Goal: Register for event/course

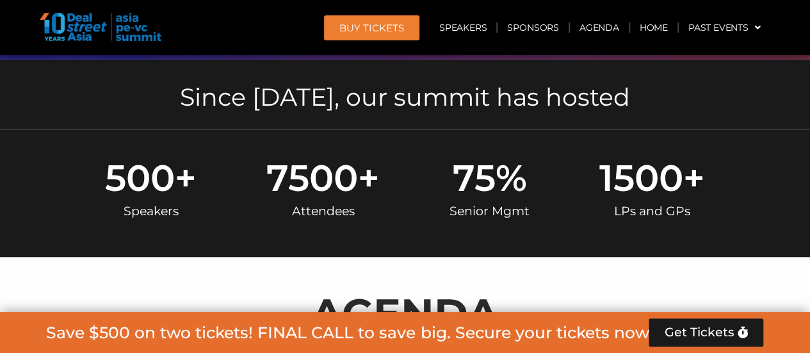
scroll to position [538, 0]
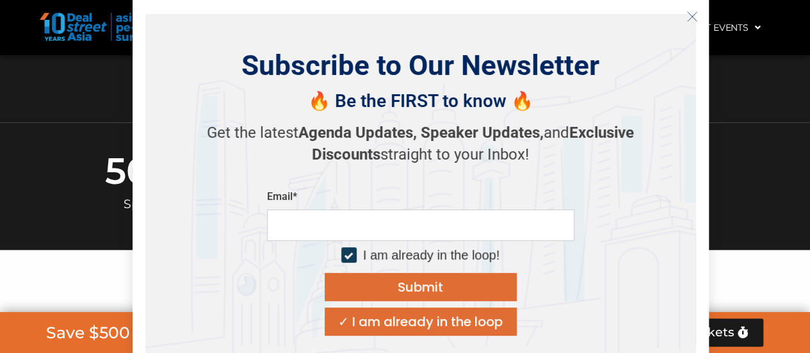
click at [697, 12] on icon "Close" at bounding box center [692, 17] width 12 height 12
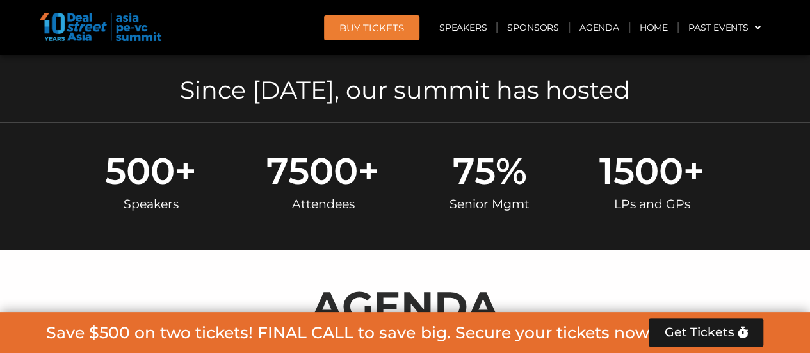
click at [191, 258] on div at bounding box center [405, 259] width 717 height 6
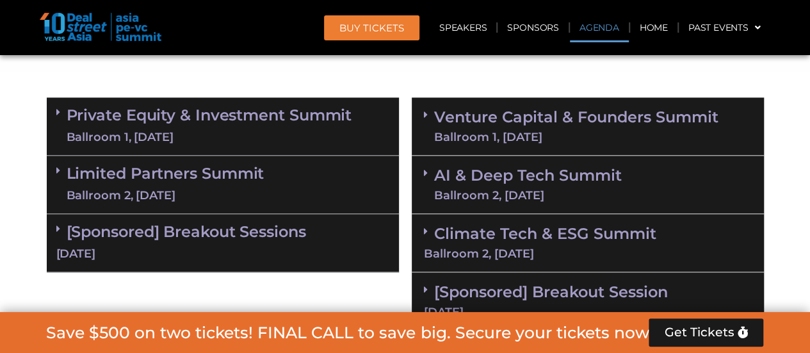
scroll to position [845, 0]
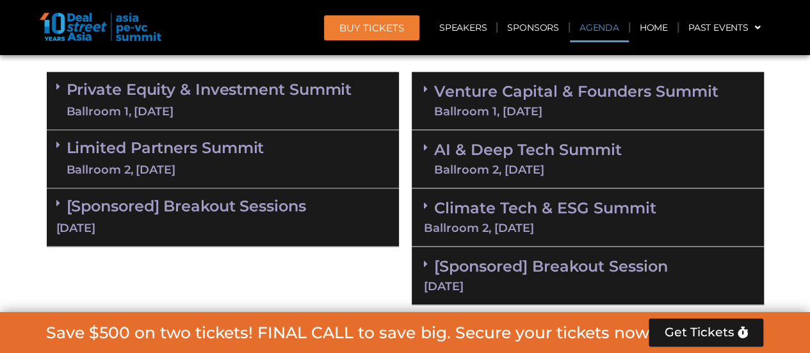
click at [424, 90] on icon at bounding box center [426, 89] width 4 height 10
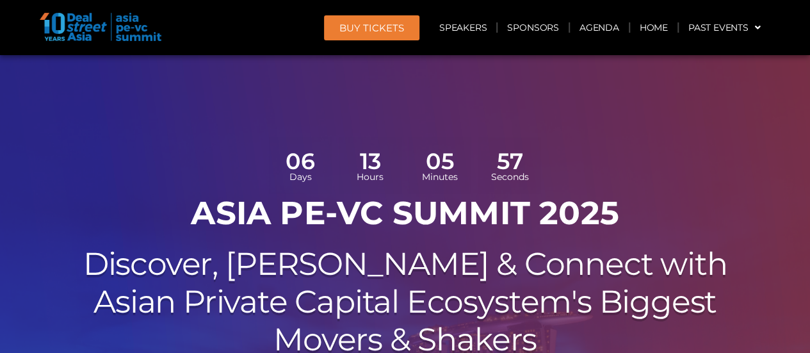
scroll to position [0, 0]
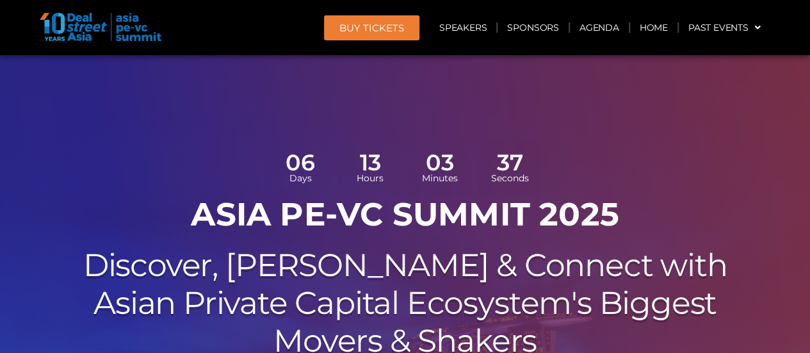
click at [83, 104] on div at bounding box center [405, 322] width 810 height 535
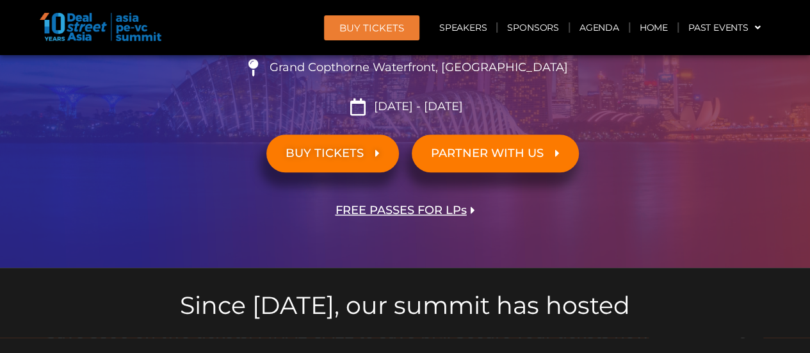
scroll to position [410, 0]
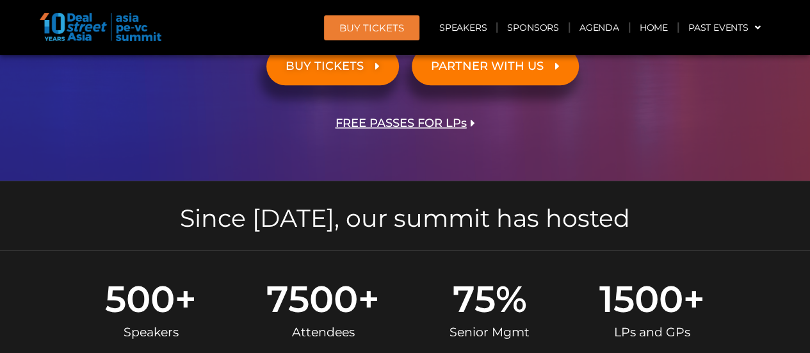
click at [357, 118] on span "FREE PASSES FOR LPs" at bounding box center [400, 123] width 131 height 12
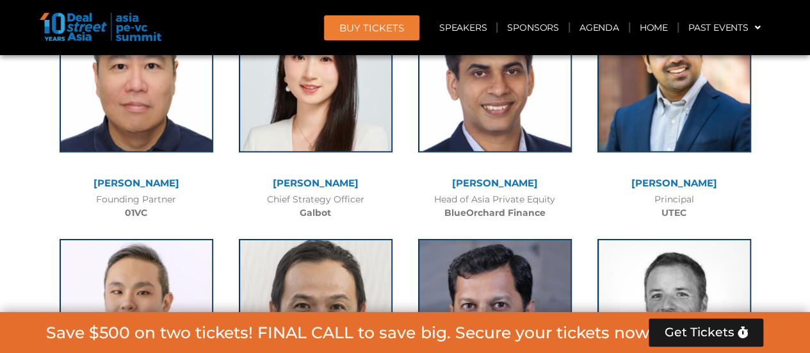
scroll to position [12320, 0]
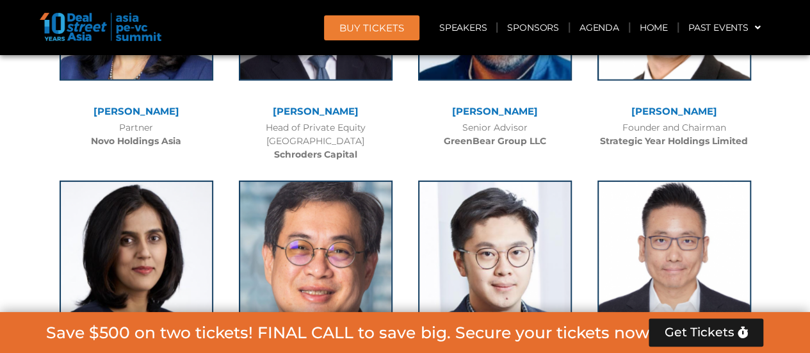
scroll to position [6481, 0]
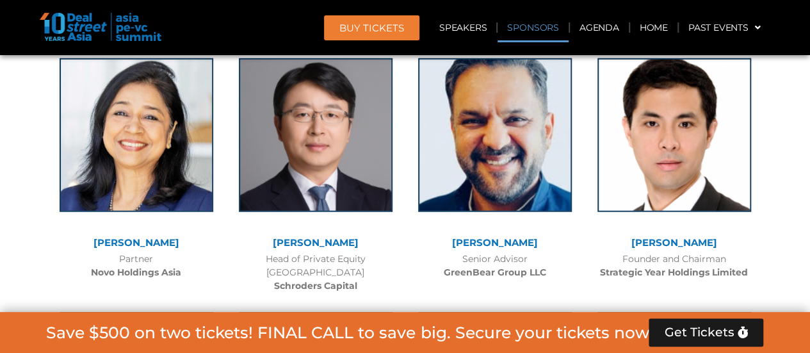
click at [544, 28] on link "Sponsors" at bounding box center [532, 27] width 70 height 29
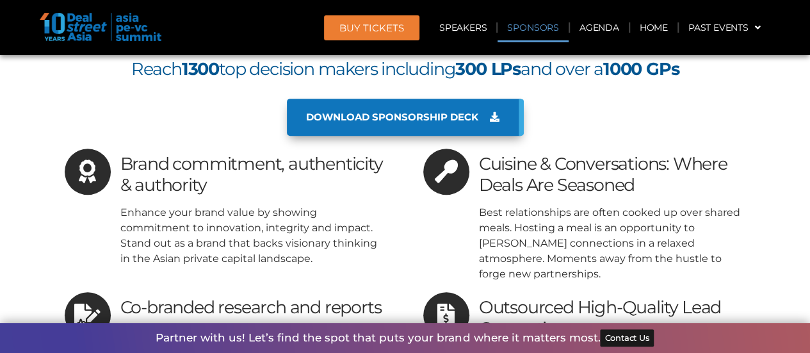
scroll to position [15666, 0]
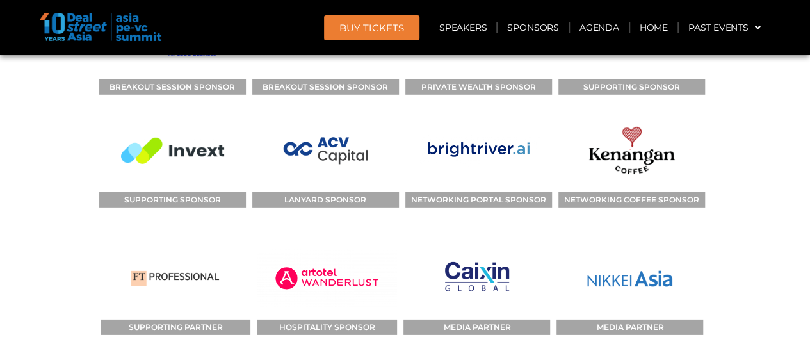
scroll to position [16357, 0]
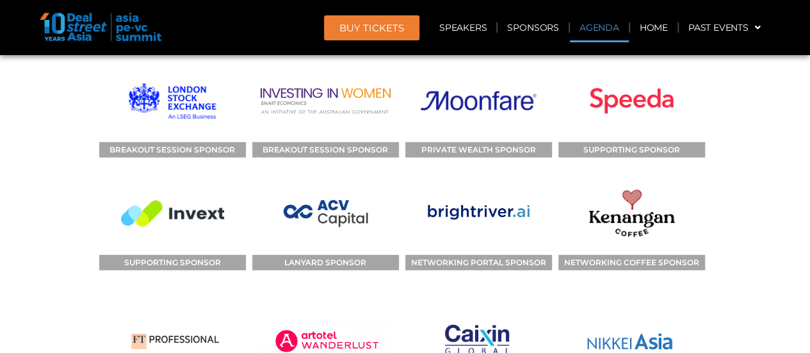
click at [588, 33] on link "Agenda" at bounding box center [599, 27] width 59 height 29
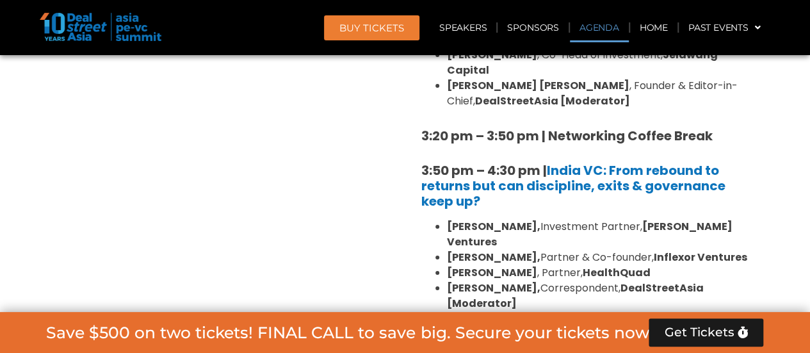
scroll to position [738, 0]
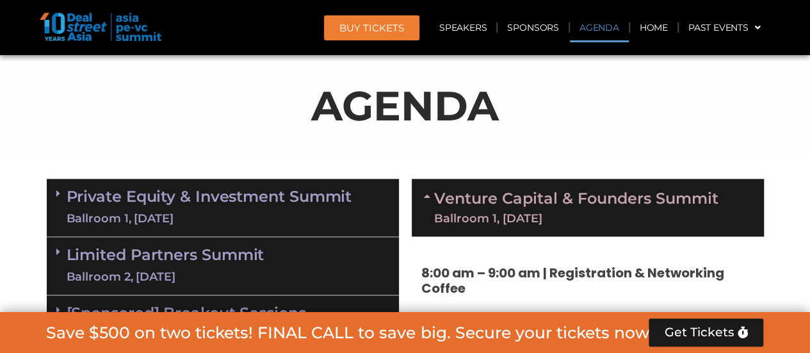
click at [571, 97] on p "AGENDA" at bounding box center [405, 105] width 717 height 61
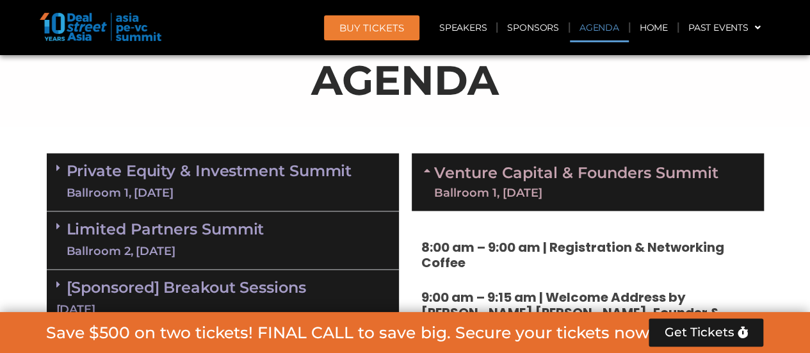
scroll to position [815, 0]
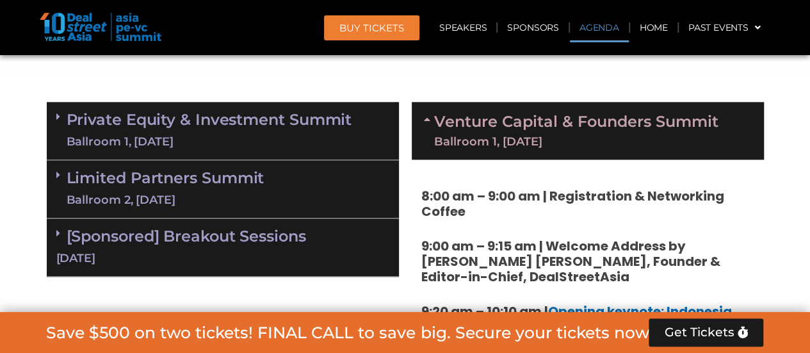
click at [56, 179] on icon at bounding box center [58, 175] width 4 height 10
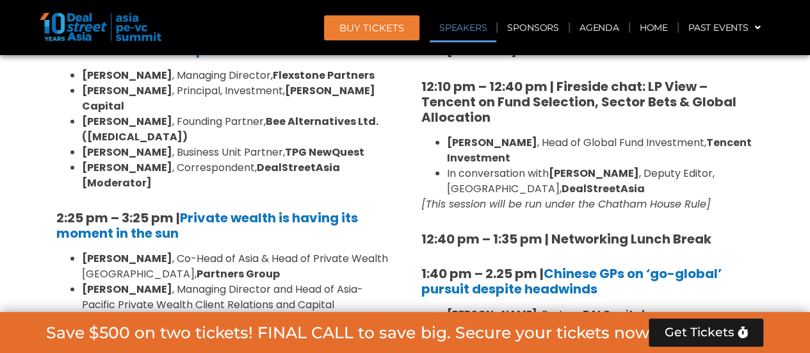
scroll to position [1583, 0]
